Goal: Task Accomplishment & Management: Complete application form

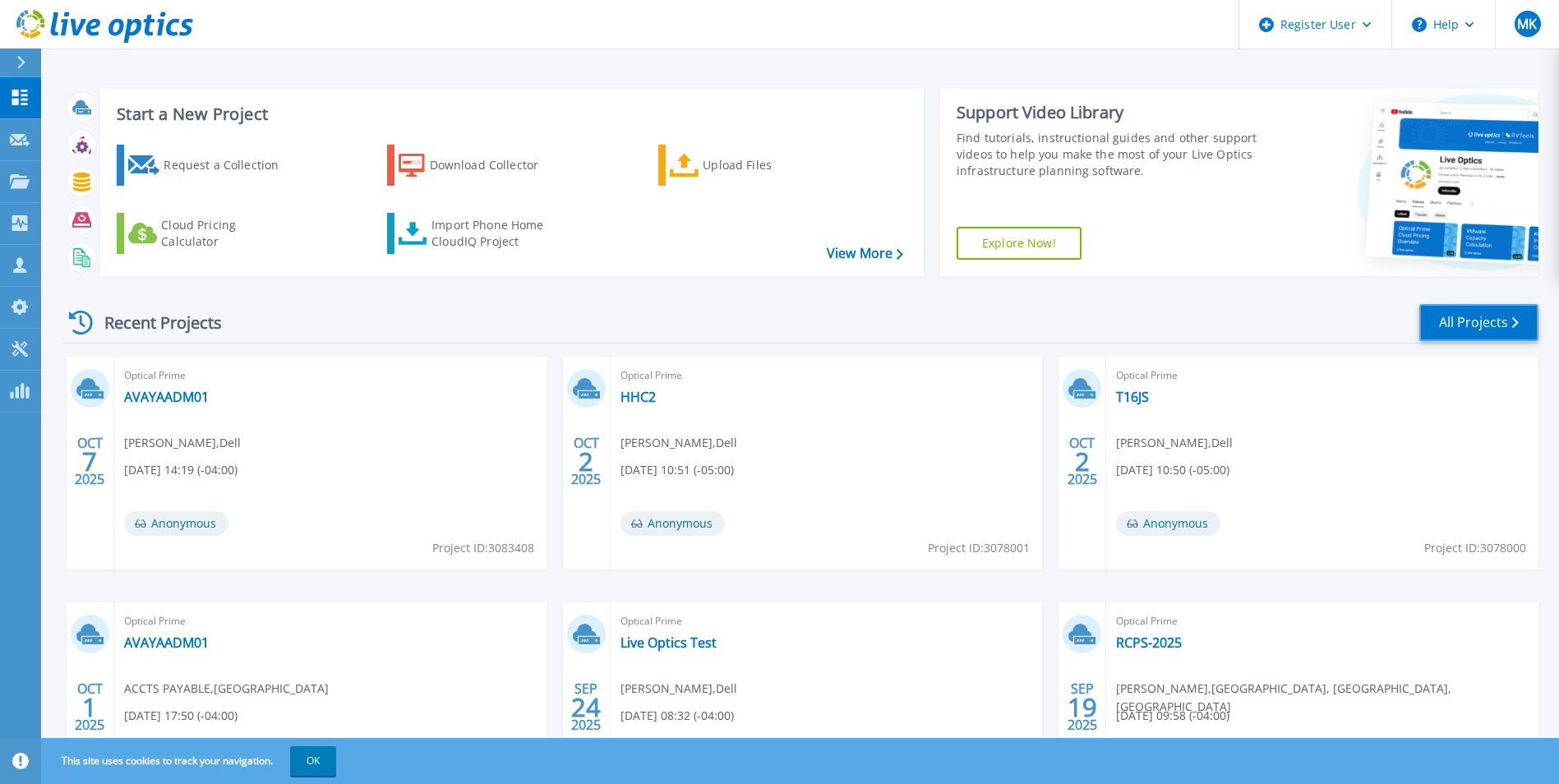
click at [1494, 311] on link "All Projects" at bounding box center [1479, 322] width 119 height 37
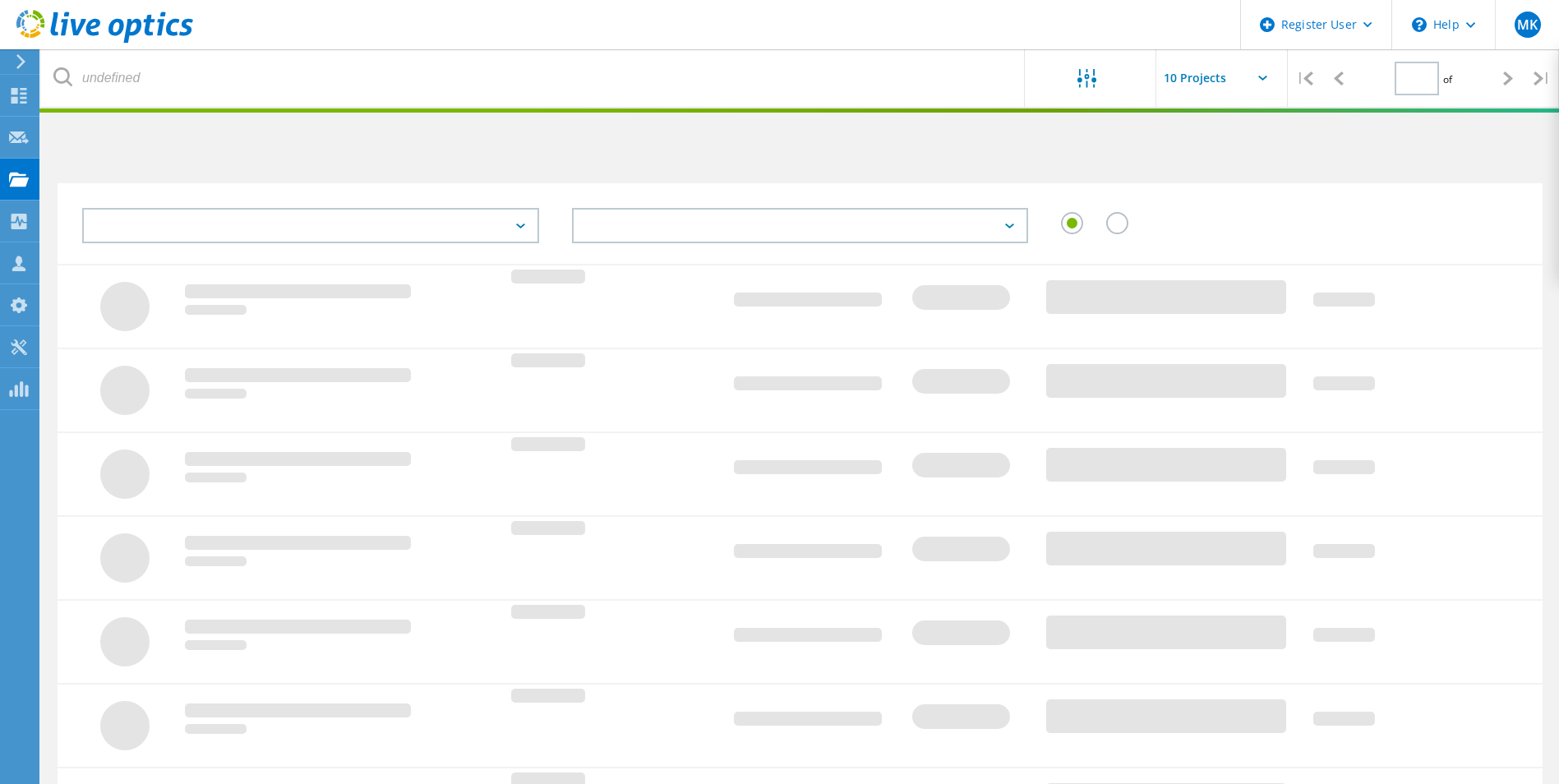
type input "1"
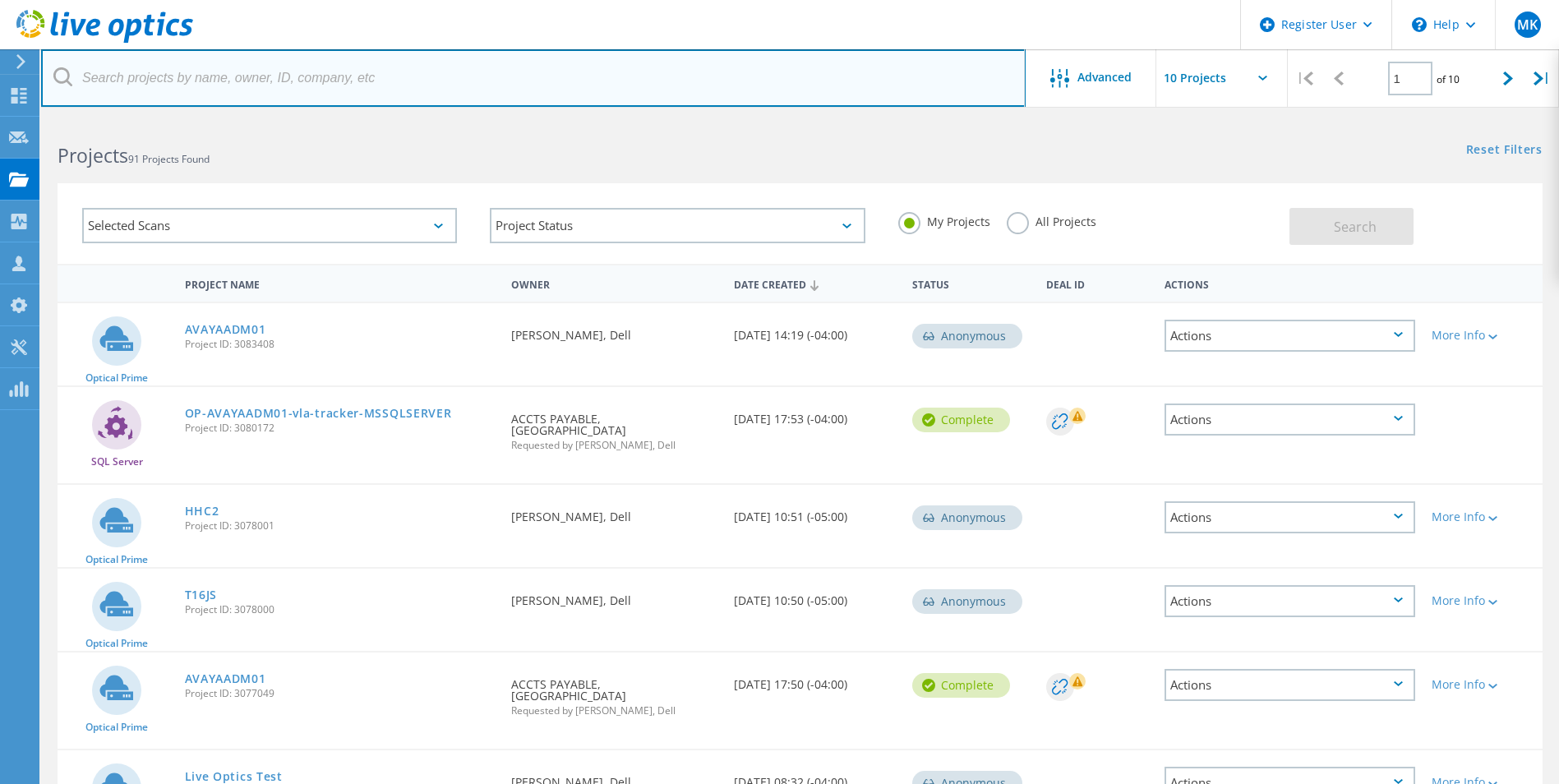
click at [169, 103] on input "text" at bounding box center [533, 78] width 985 height 57
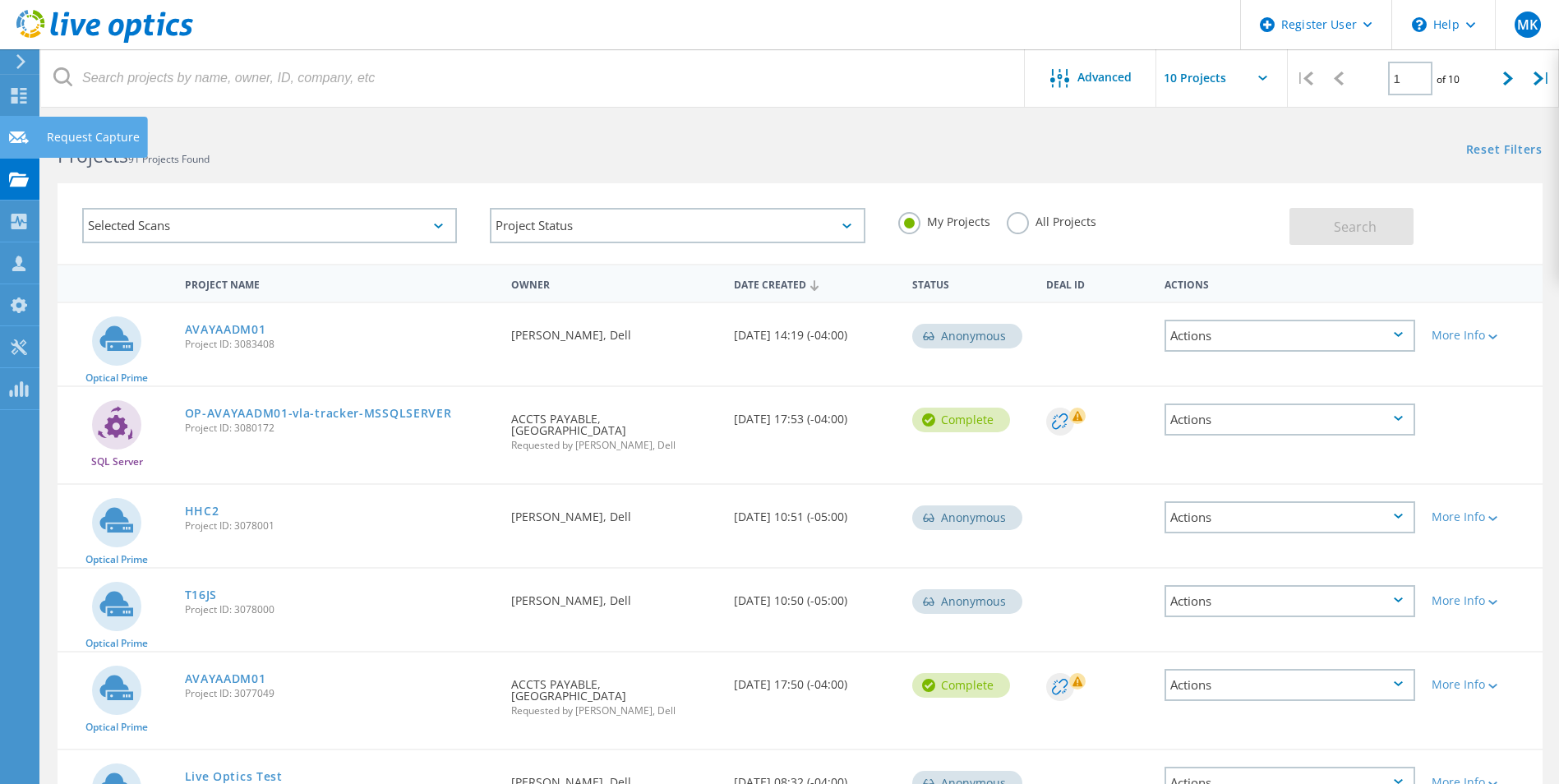
drag, startPoint x: 31, startPoint y: 125, endPoint x: 47, endPoint y: 125, distance: 16.0
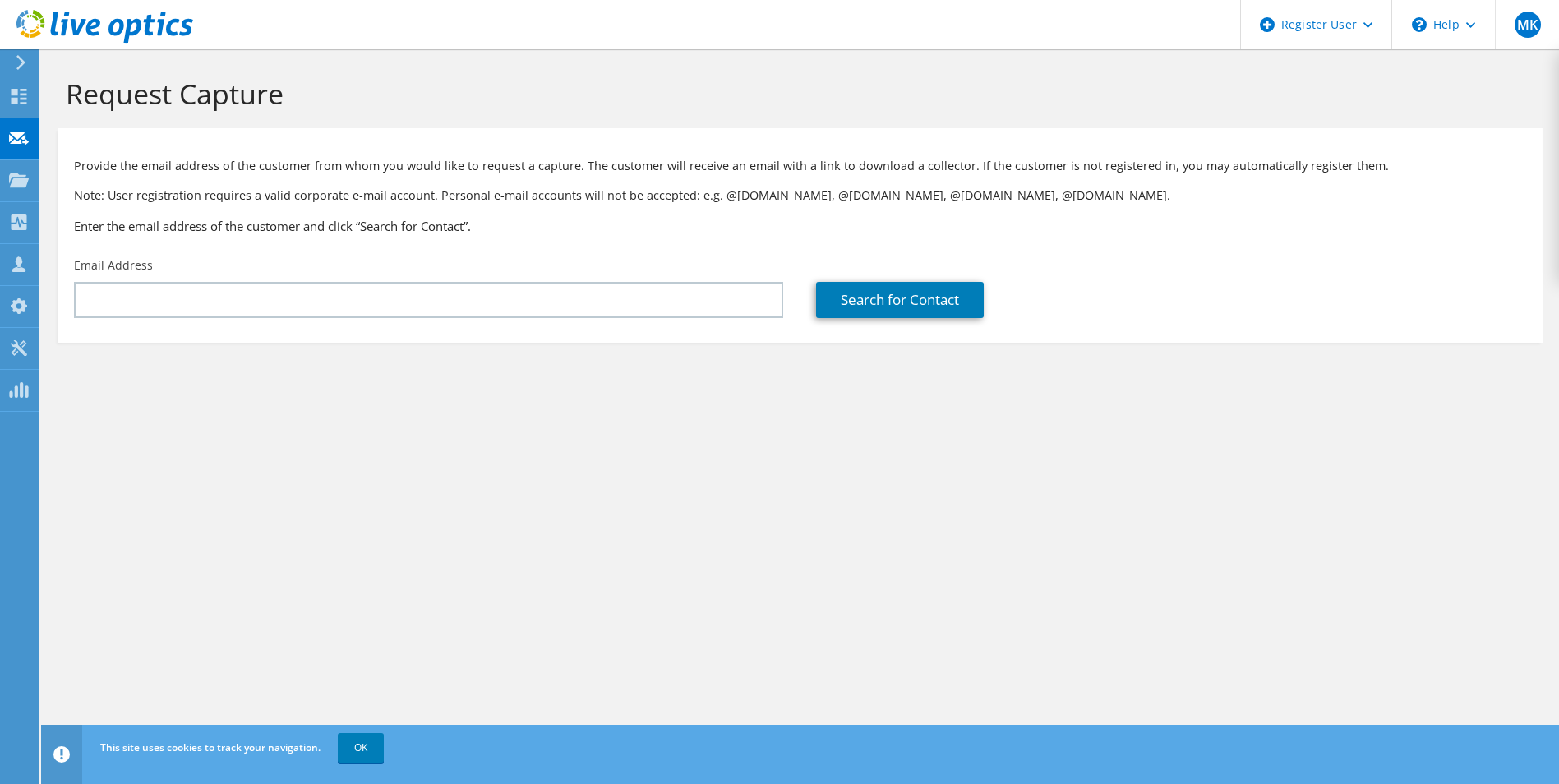
click at [291, 278] on div "Email Address" at bounding box center [428, 287] width 743 height 77
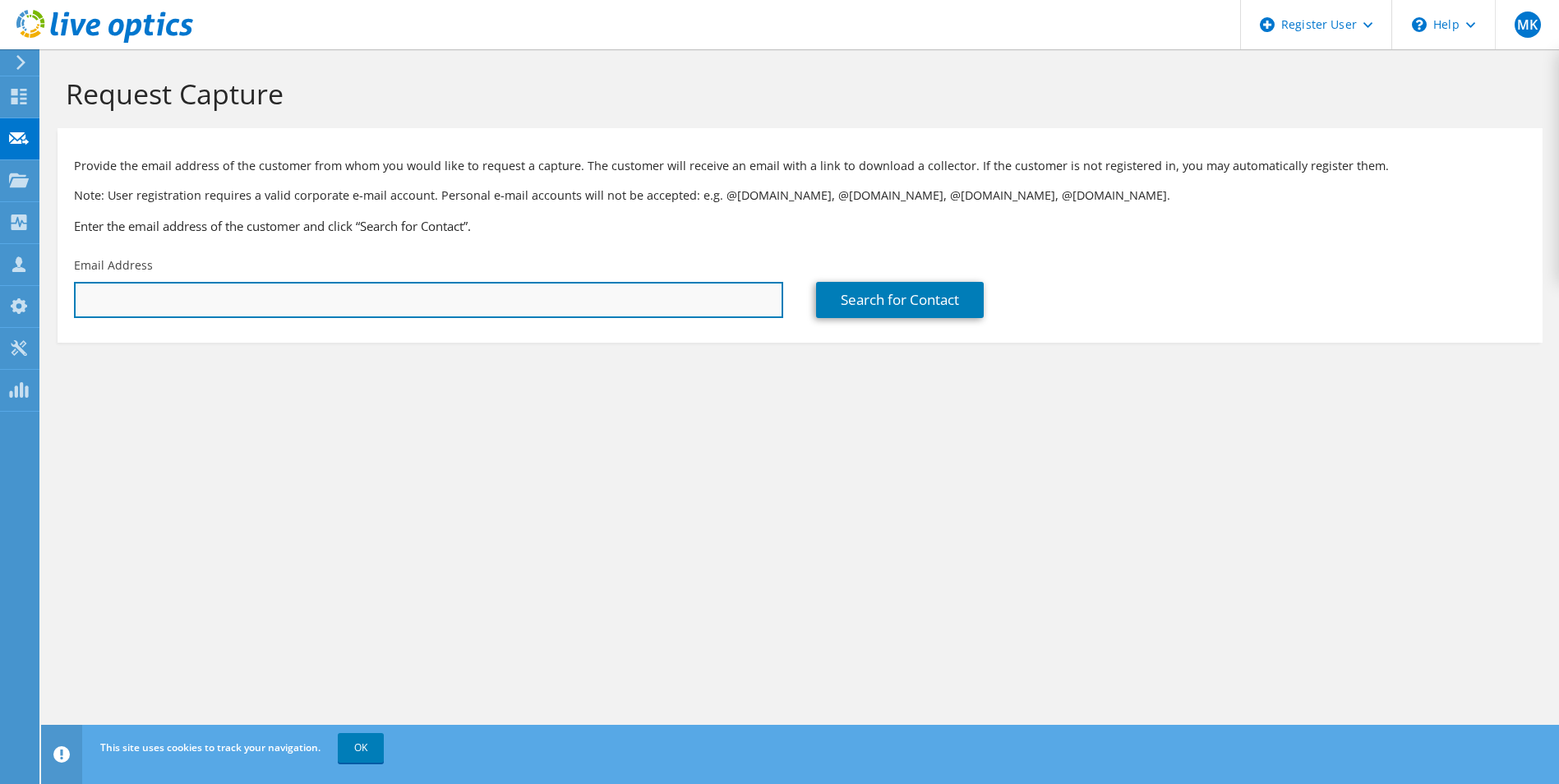
paste input "Name Attendance Response nstraub@lexingtonva.gov Required Attendee Accepted"
click at [304, 289] on input "text" at bounding box center [428, 300] width 709 height 36
drag, startPoint x: 636, startPoint y: 305, endPoint x: 125, endPoint y: 257, distance: 513.2
click at [125, 257] on div "Email Address Name Attendance Response nstraub@lexingtonva.gov Required Attende…" at bounding box center [428, 287] width 743 height 77
type input "N"
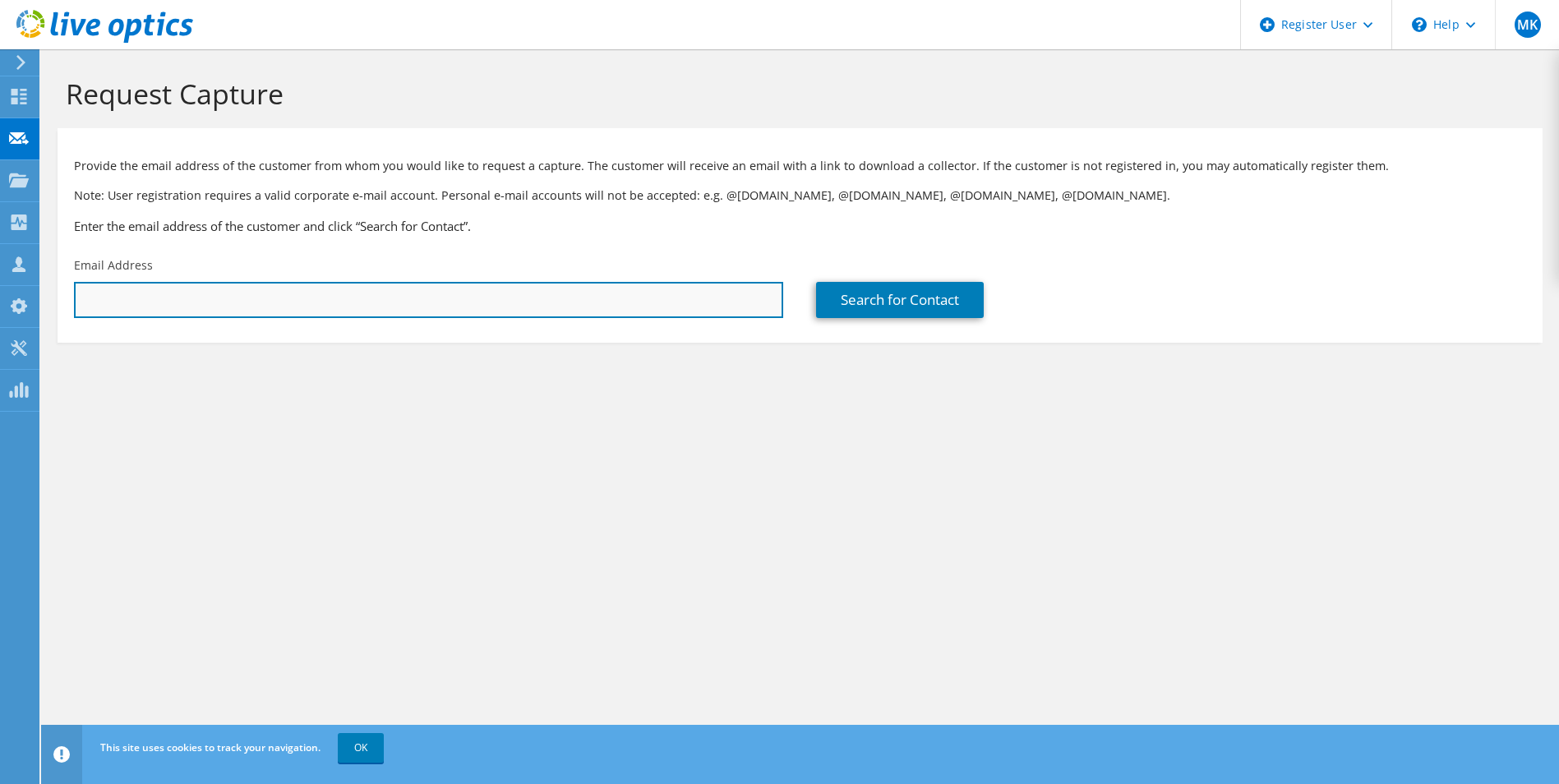
click at [407, 283] on input "text" at bounding box center [428, 300] width 709 height 36
paste input "nstraub@lexingtonva.gov"
type input "nstraub@lexingtonva.gov"
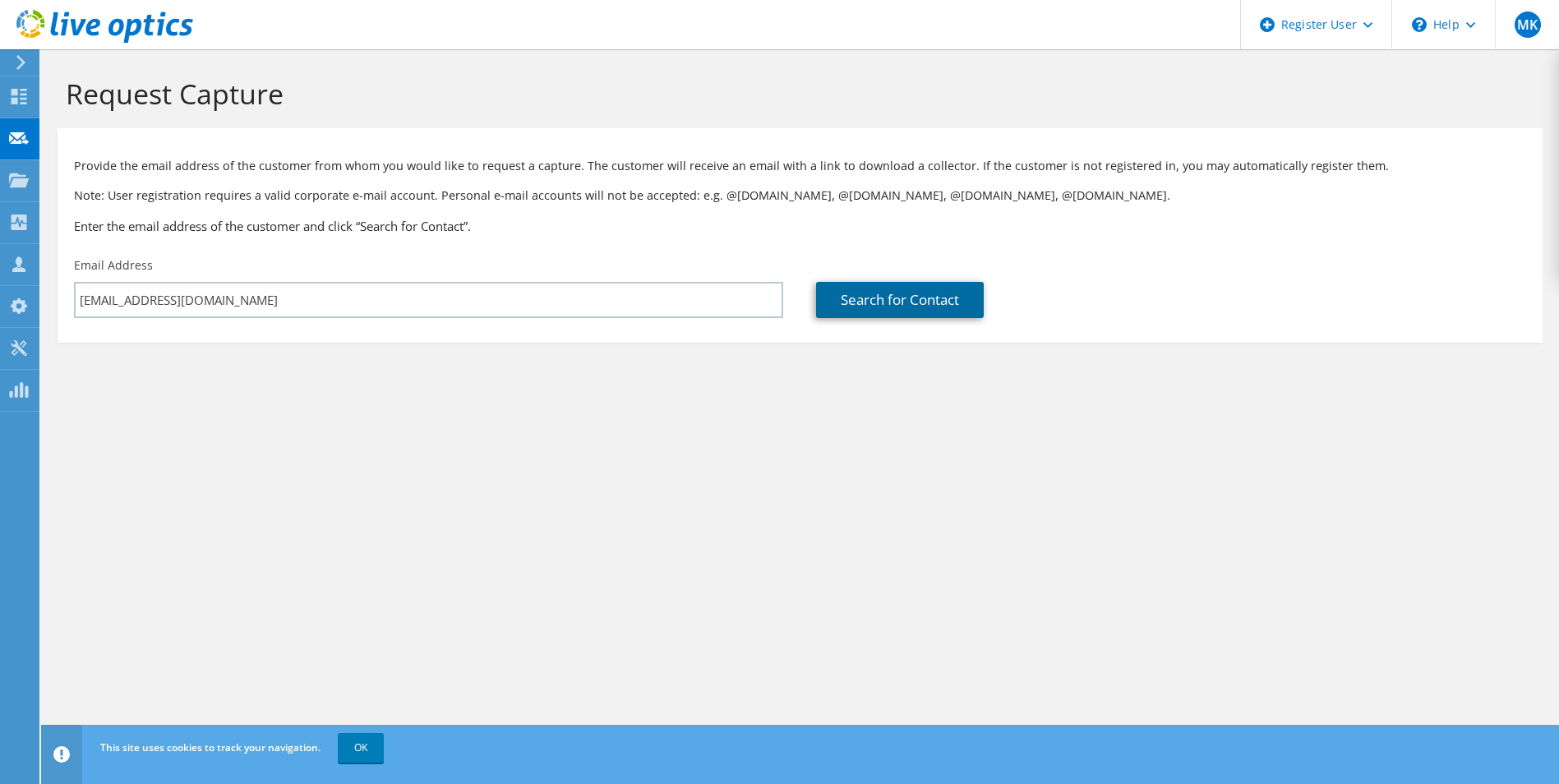
click at [956, 303] on link "Search for Contact" at bounding box center [900, 300] width 167 height 36
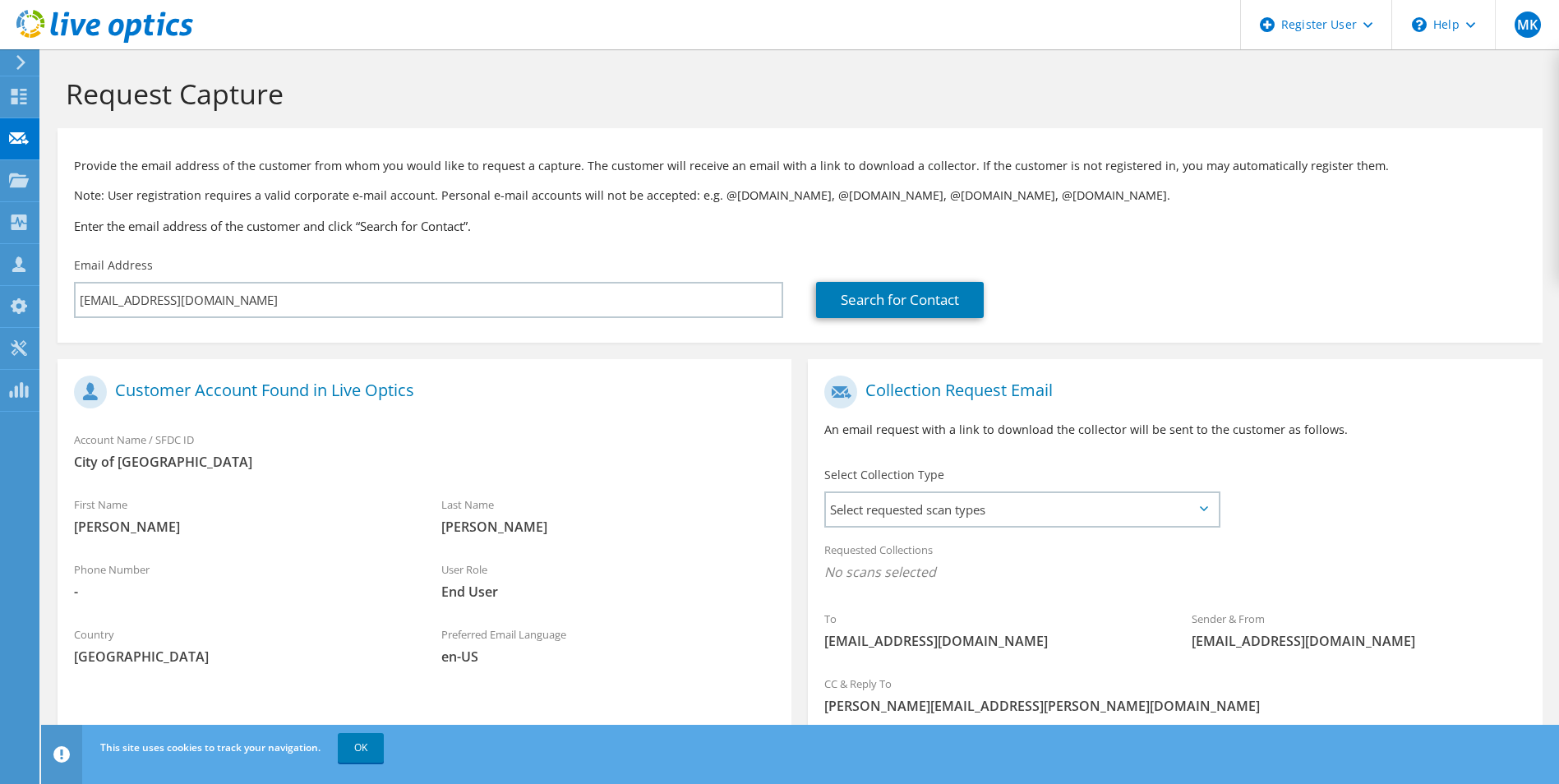
click at [870, 536] on div "Requested Collections No scans selected" at bounding box center [1175, 562] width 734 height 60
click at [867, 516] on span "Select requested scan types" at bounding box center [1022, 510] width 391 height 33
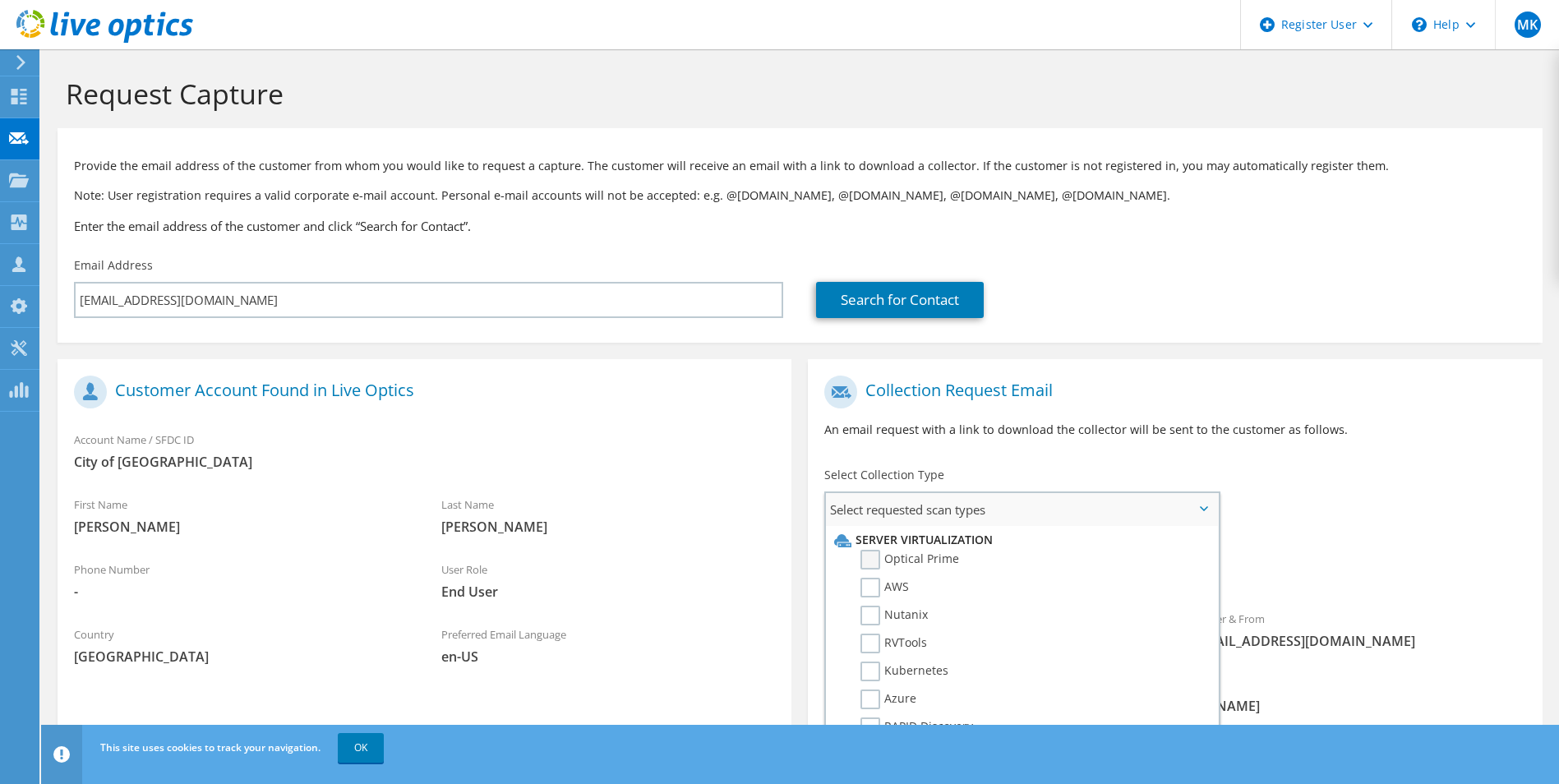
click at [873, 565] on label "Optical Prime" at bounding box center [909, 559] width 98 height 19
click at [0, 0] on input "Optical Prime" at bounding box center [0, 0] width 0 height 0
click at [1416, 512] on div "To nstraub@lexingtonva.gov Sender & From liveoptics@liveoptics.com" at bounding box center [1175, 519] width 734 height 303
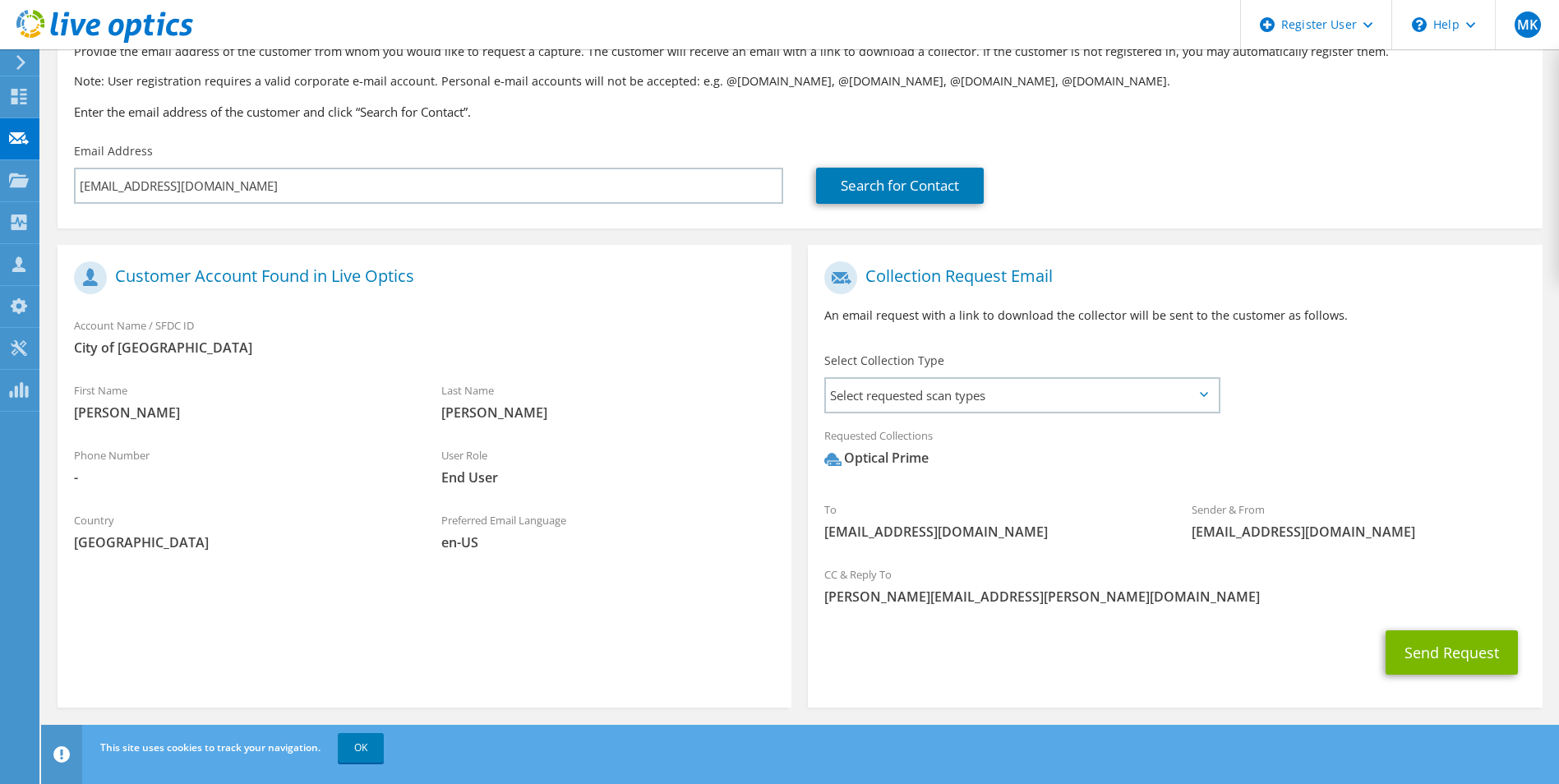
scroll to position [120, 0]
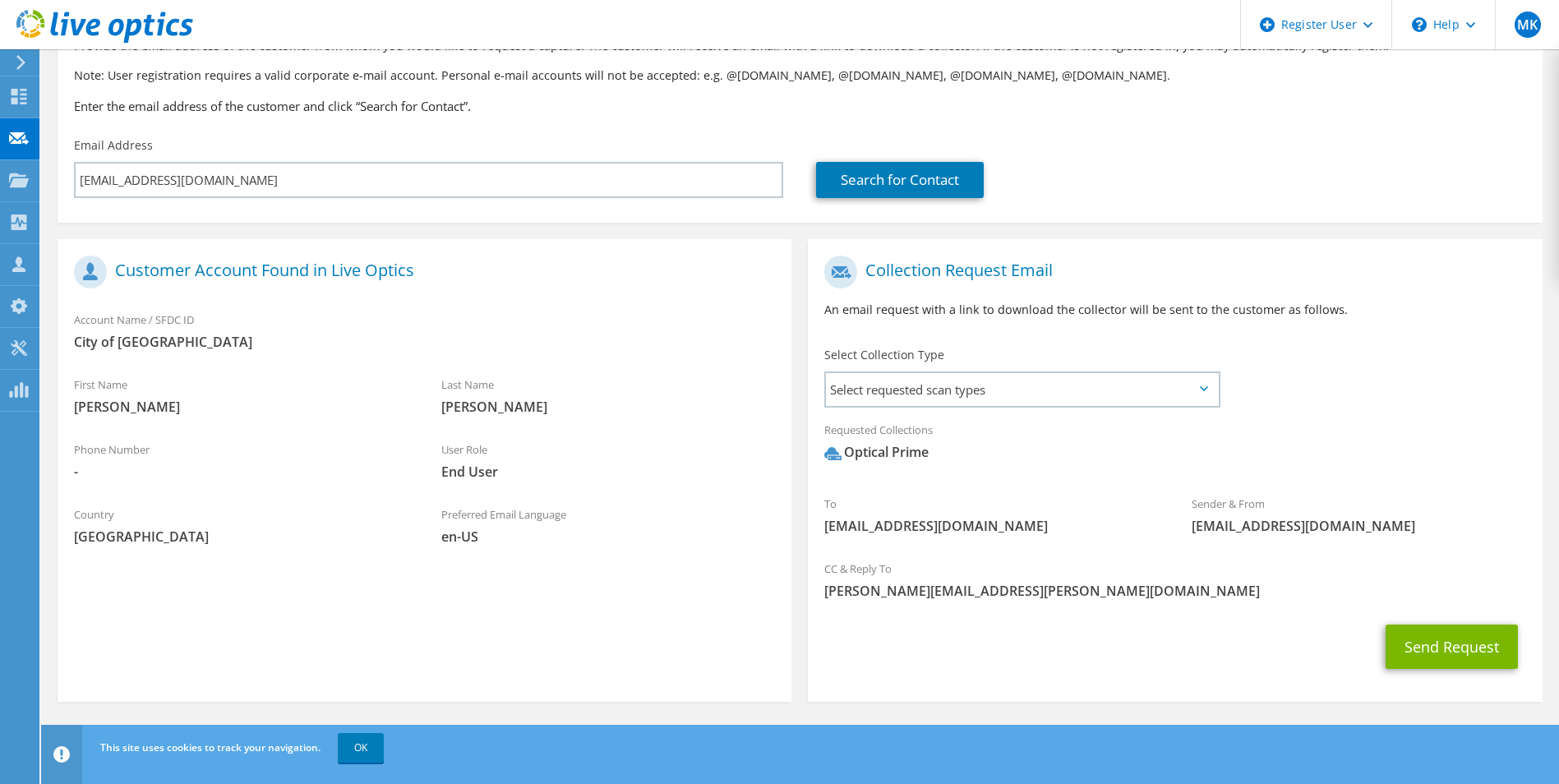
click at [1487, 670] on div "Send Request" at bounding box center [1175, 646] width 734 height 60
click at [1474, 647] on button "Send Request" at bounding box center [1452, 647] width 132 height 45
